Goal: Information Seeking & Learning: Learn about a topic

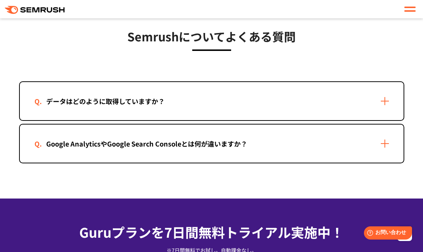
scroll to position [1517, 0]
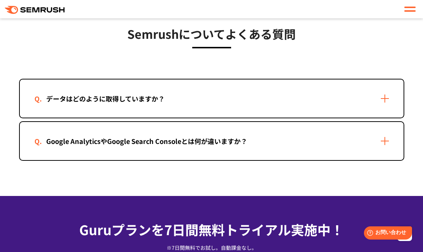
click at [275, 95] on div "データはどのように取得していますか？" at bounding box center [212, 99] width 384 height 38
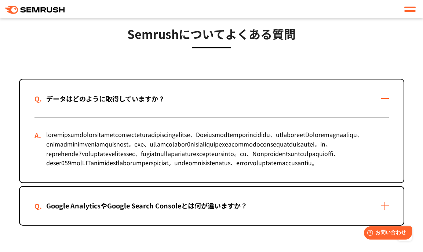
click at [275, 95] on div "データはどのように取得していますか？" at bounding box center [212, 99] width 384 height 38
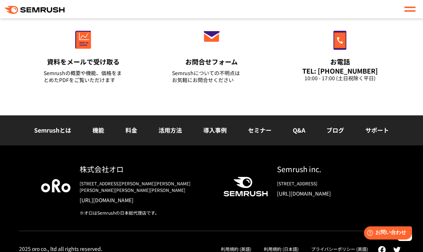
scroll to position [1854, 0]
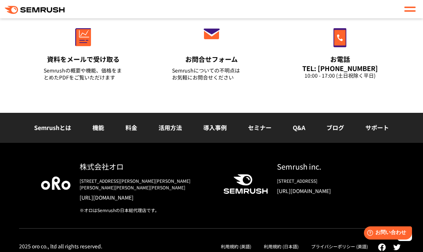
click at [128, 131] on link "料金" at bounding box center [131, 127] width 12 height 9
